Goal: Task Accomplishment & Management: Manage account settings

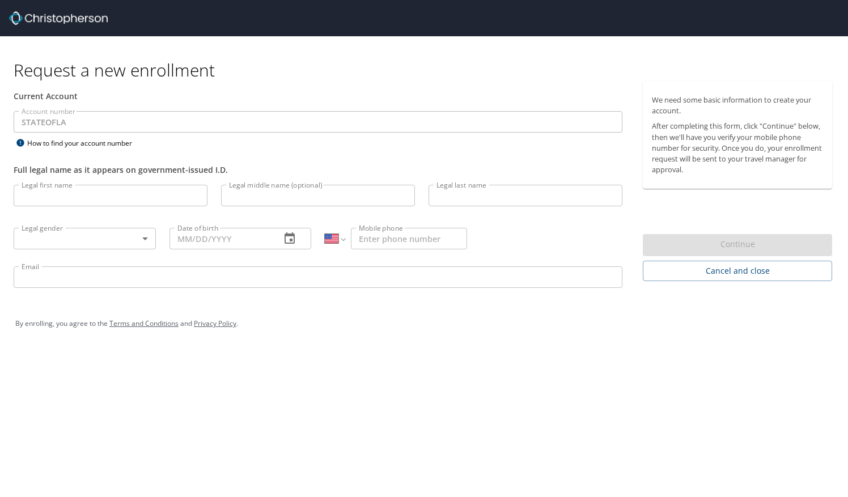
select select "US"
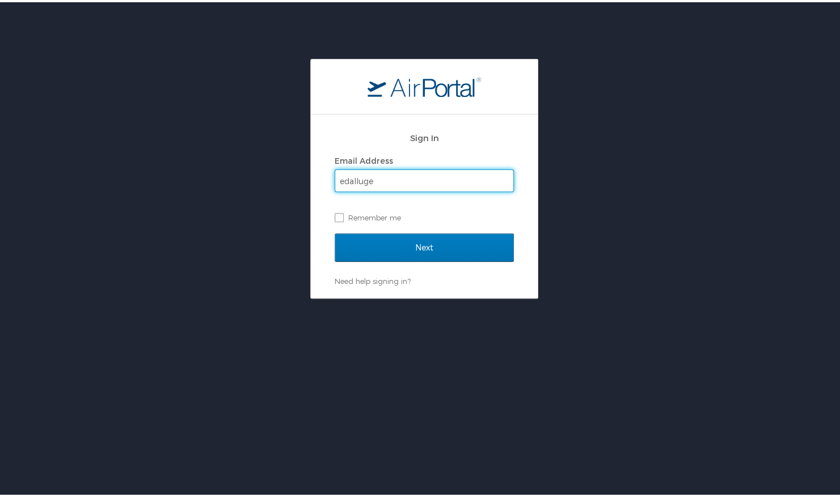
type input "edalluge@gmail.com"
click at [334, 231] on input "Next" at bounding box center [423, 245] width 179 height 28
type input "edallu@lsuhsc.edu"
click at [334, 231] on input "Next" at bounding box center [423, 245] width 179 height 28
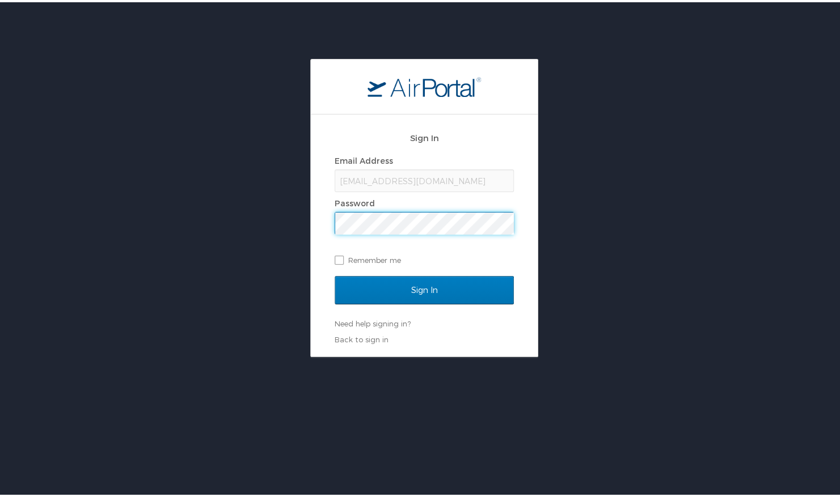
click at [334, 274] on input "Sign In" at bounding box center [423, 288] width 179 height 28
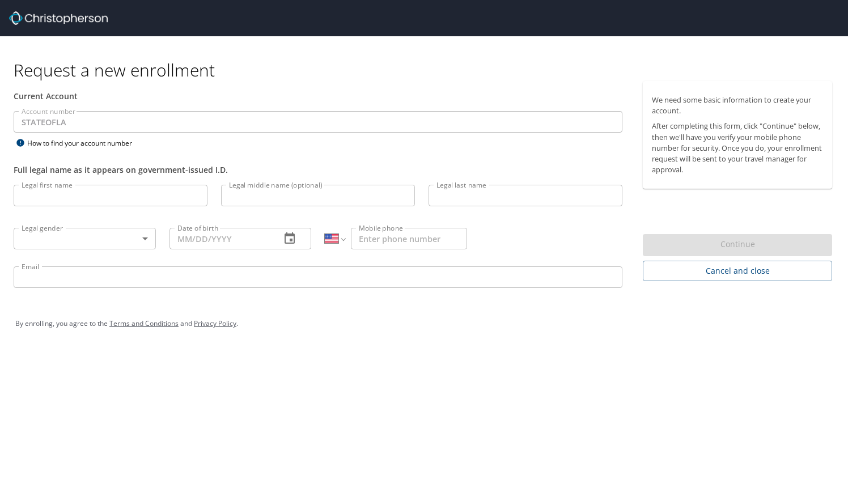
select select "US"
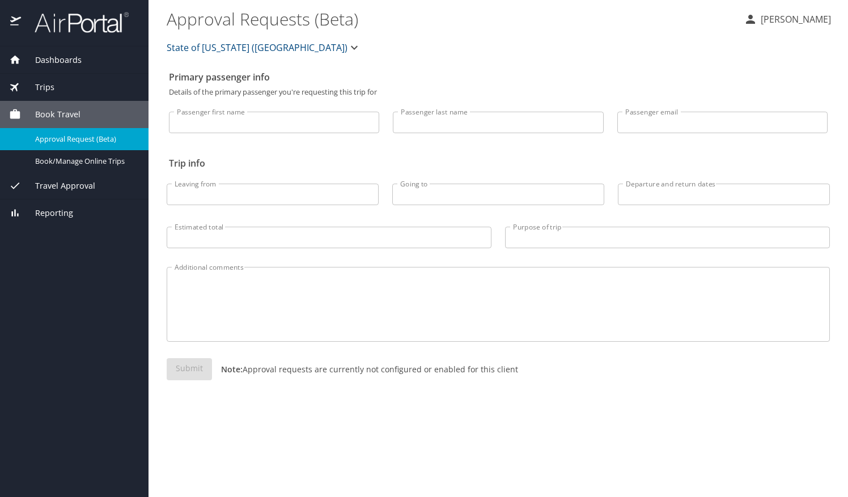
click at [54, 59] on span "Dashboards" at bounding box center [51, 60] width 61 height 12
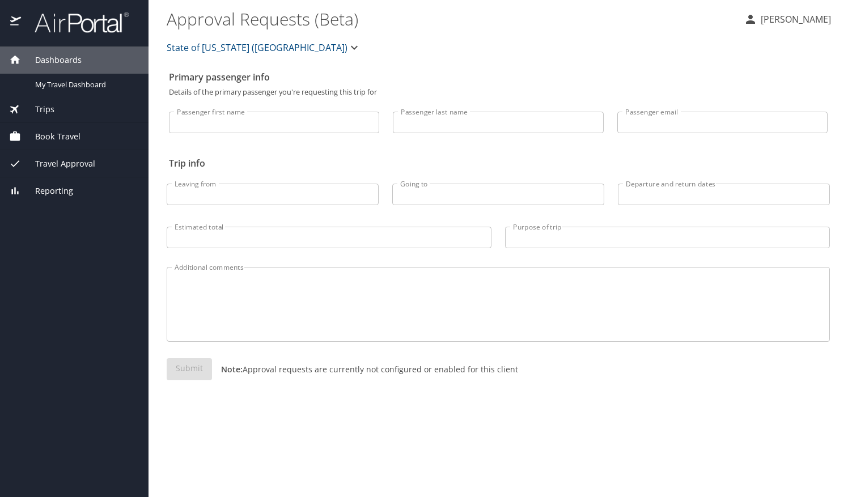
click at [54, 59] on span "Dashboards" at bounding box center [51, 60] width 61 height 12
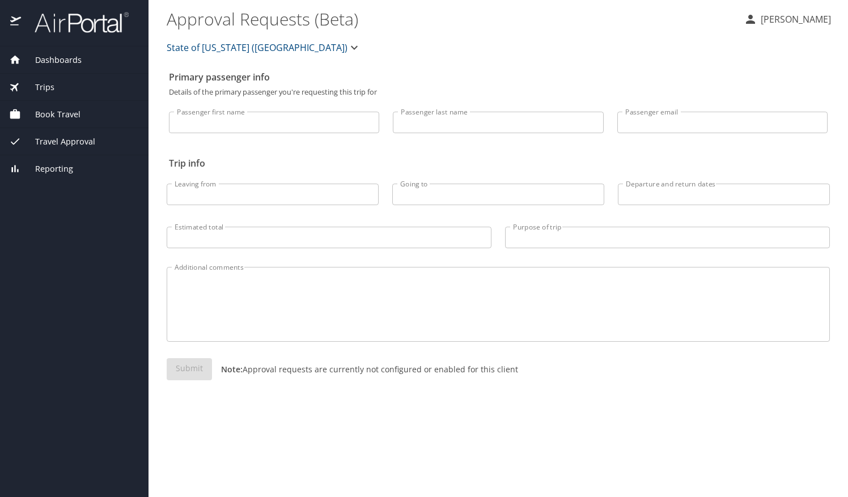
click at [54, 61] on span "Dashboards" at bounding box center [51, 60] width 61 height 12
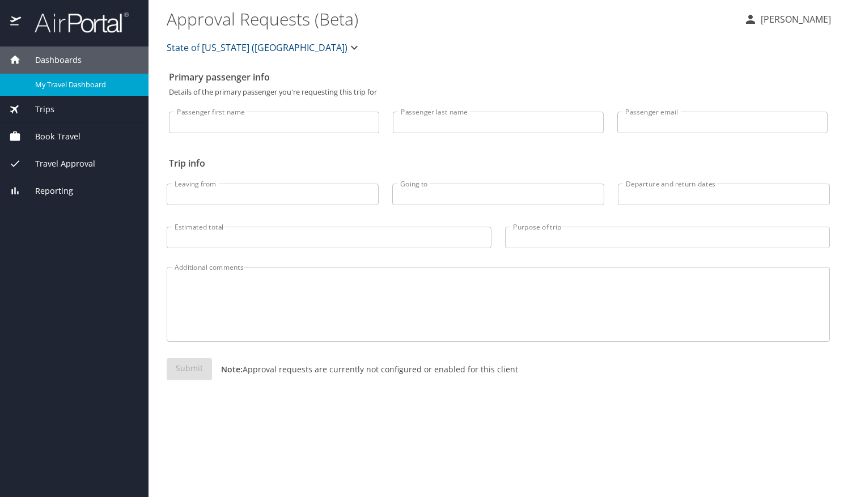
click at [60, 79] on span "My Travel Dashboard" at bounding box center [85, 84] width 100 height 11
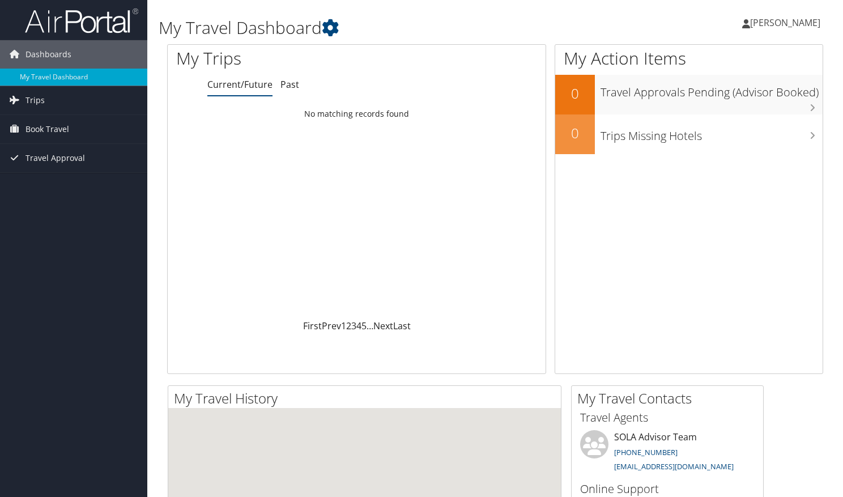
scroll to position [166, 0]
